Goal: Find specific page/section: Find specific page/section

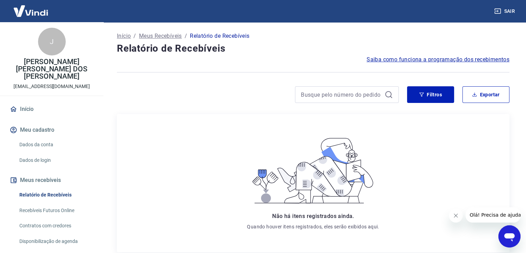
scroll to position [52, 0]
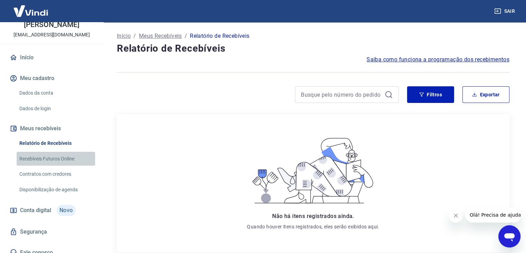
click at [56, 152] on link "Recebíveis Futuros Online" at bounding box center [56, 159] width 79 height 14
